Goal: Task Accomplishment & Management: Use online tool/utility

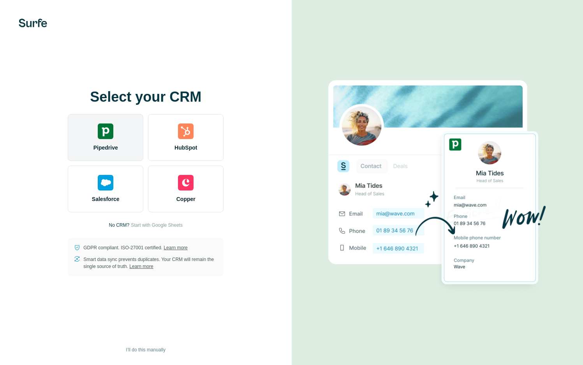
click at [126, 147] on div "Pipedrive" at bounding box center [106, 137] width 76 height 47
